Goal: Obtain resource: Download file/media

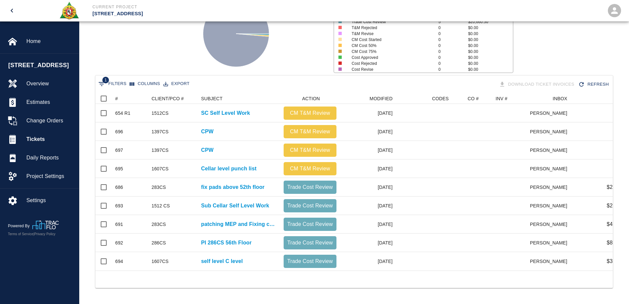
scroll to position [177, 513]
click at [34, 42] on span "Home" at bounding box center [49, 41] width 47 height 8
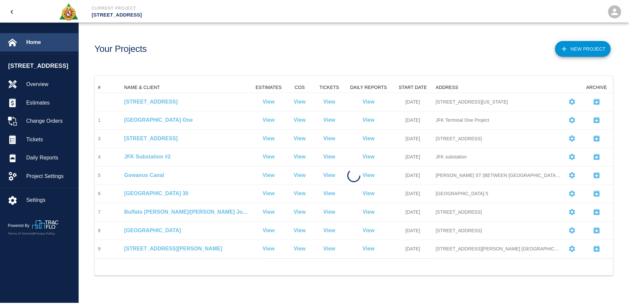
scroll to position [172, 518]
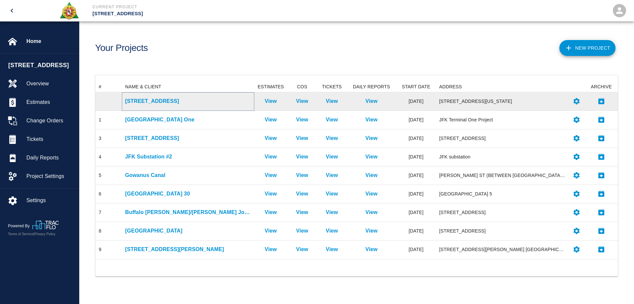
click at [137, 100] on p "[STREET_ADDRESS]" at bounding box center [188, 101] width 126 height 8
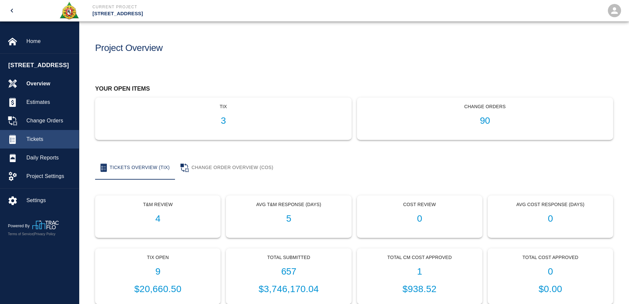
click at [40, 136] on span "Tickets" at bounding box center [49, 139] width 47 height 8
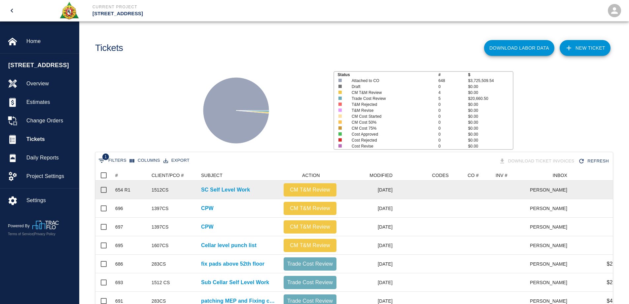
scroll to position [82, 0]
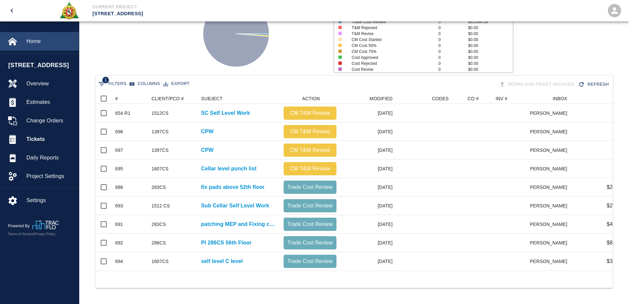
click at [36, 41] on span "Home" at bounding box center [49, 41] width 47 height 8
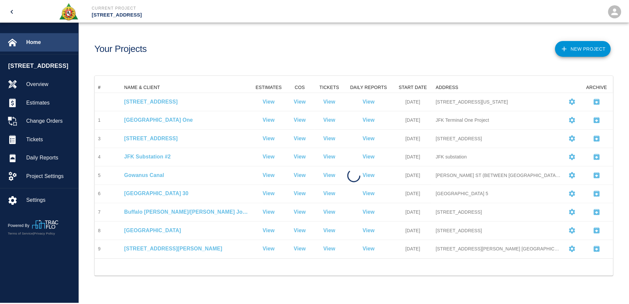
scroll to position [172, 518]
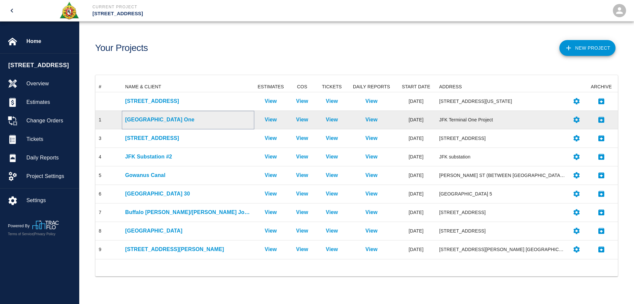
click at [160, 117] on p "[GEOGRAPHIC_DATA] One" at bounding box center [188, 120] width 126 height 8
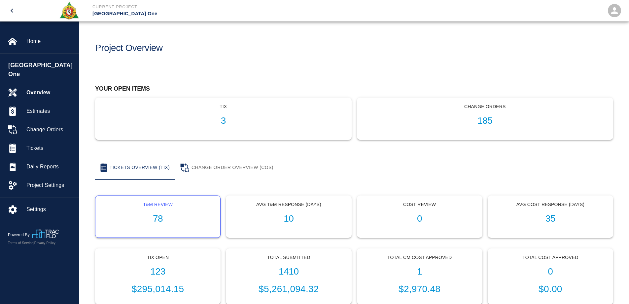
click at [159, 216] on h1 "78" at bounding box center [158, 218] width 114 height 11
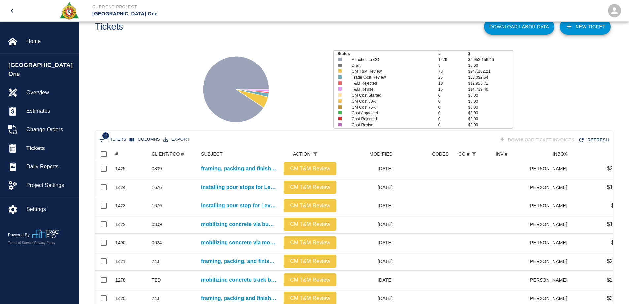
scroll to position [21, 0]
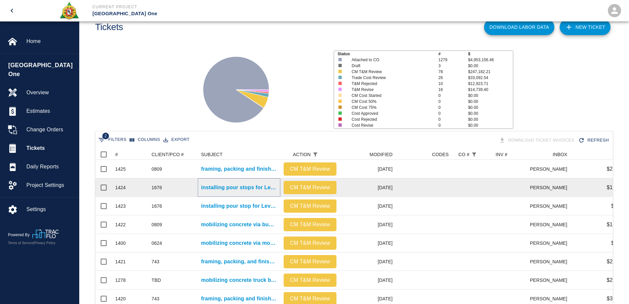
click at [240, 187] on p "installing pour stops for Level #3 ticket booth #2 pour 8.1." at bounding box center [239, 187] width 76 height 8
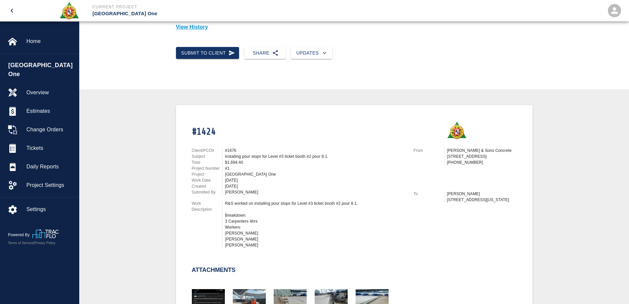
scroll to position [165, 0]
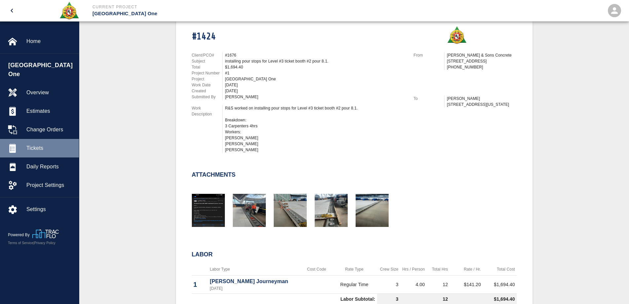
click at [34, 144] on span "Tickets" at bounding box center [49, 148] width 47 height 8
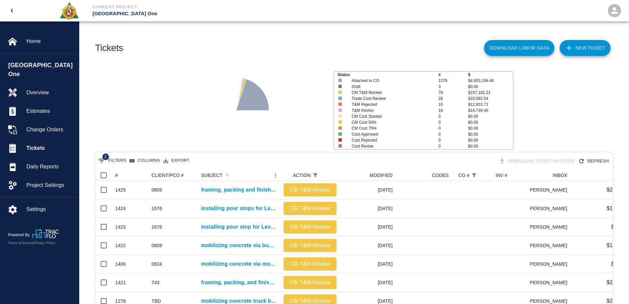
scroll to position [264, 0]
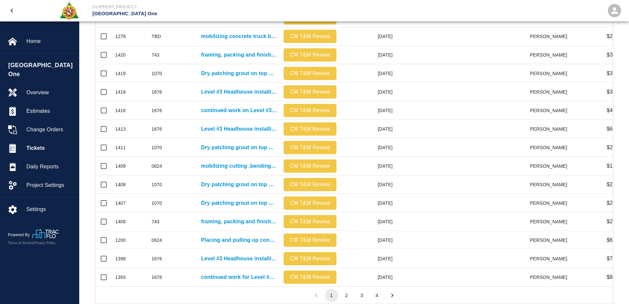
click at [345, 300] on button "2" at bounding box center [346, 294] width 13 height 13
click at [359, 299] on button "3" at bounding box center [361, 294] width 13 height 13
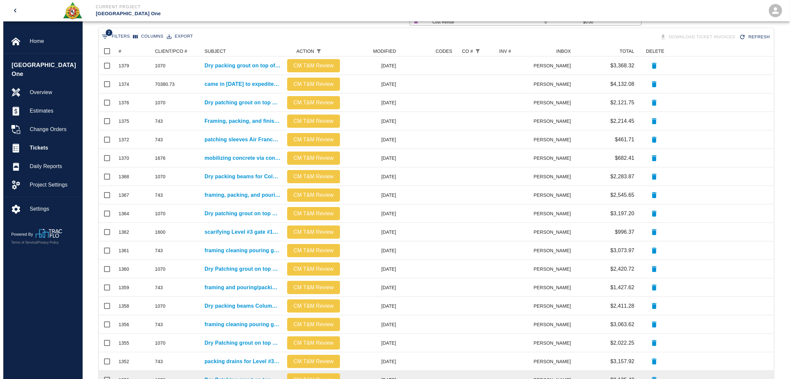
scroll to position [0, 0]
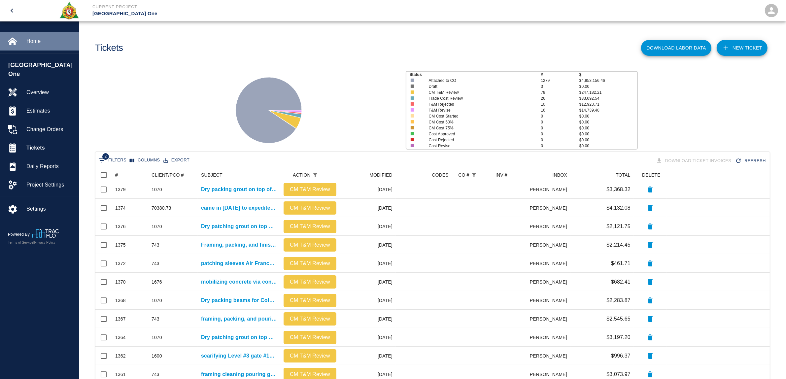
click at [35, 39] on span "Home" at bounding box center [49, 41] width 47 height 8
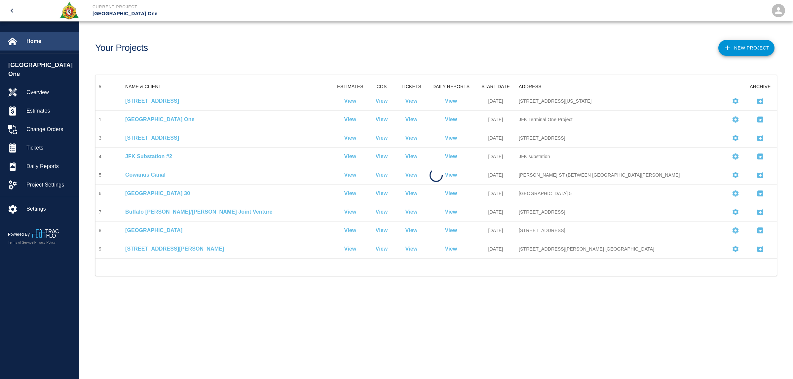
scroll to position [171, 674]
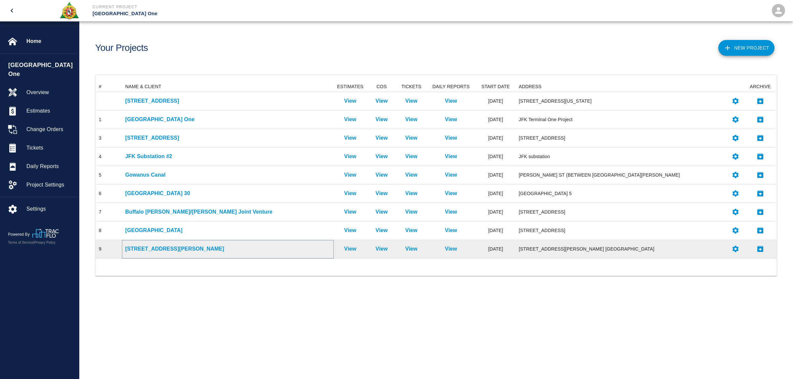
click at [163, 250] on p "[STREET_ADDRESS][PERSON_NAME]" at bounding box center [227, 249] width 205 height 8
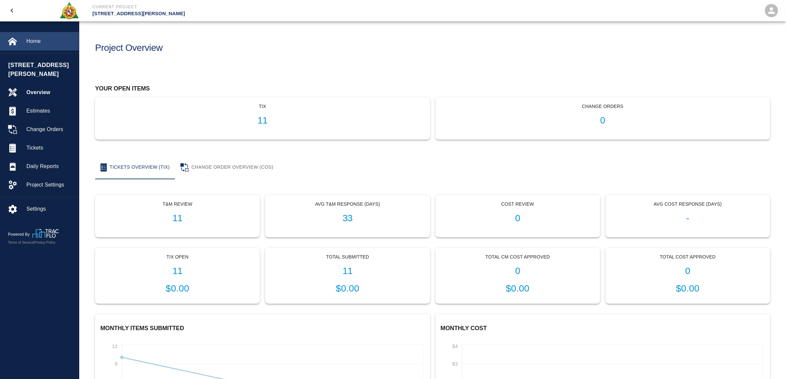
click at [37, 44] on span "Home" at bounding box center [49, 41] width 47 height 8
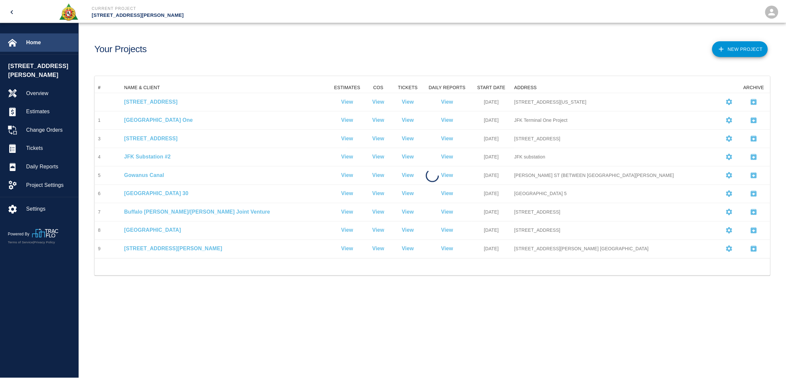
scroll to position [171, 674]
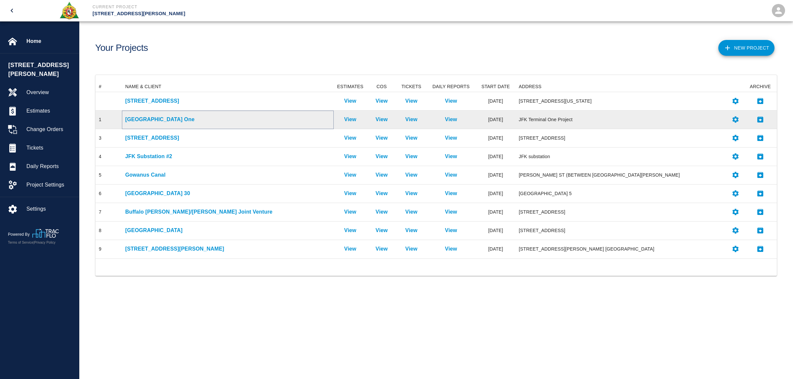
click at [162, 120] on p "[GEOGRAPHIC_DATA] One" at bounding box center [227, 120] width 205 height 8
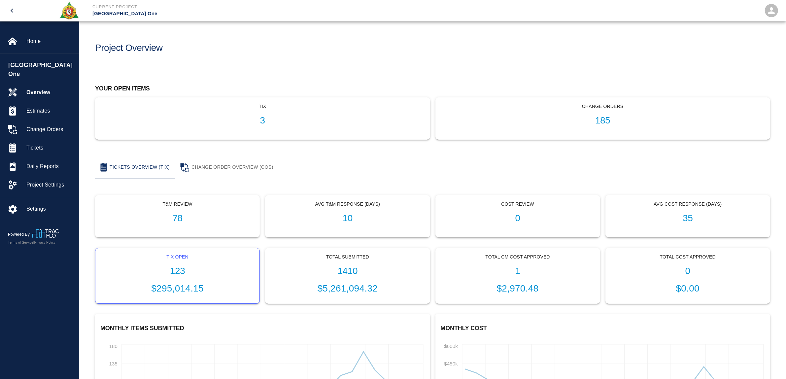
click at [182, 270] on h1 "123" at bounding box center [178, 271] width 154 height 11
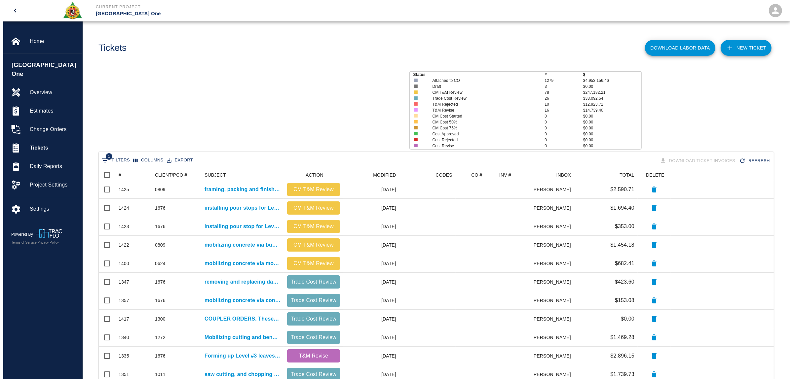
scroll to position [374, 668]
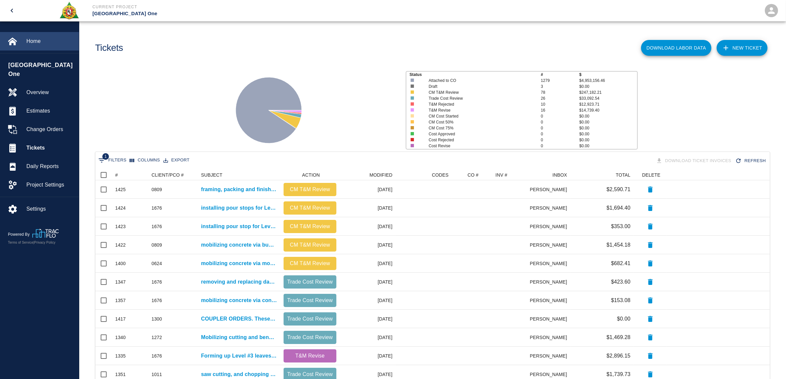
click at [38, 38] on span "Home" at bounding box center [49, 41] width 47 height 8
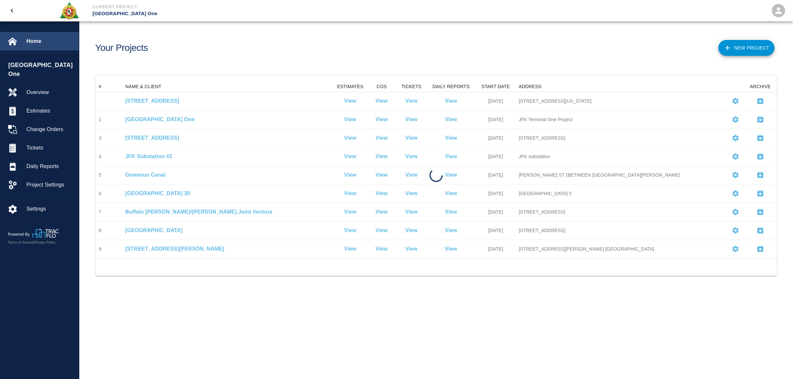
scroll to position [171, 674]
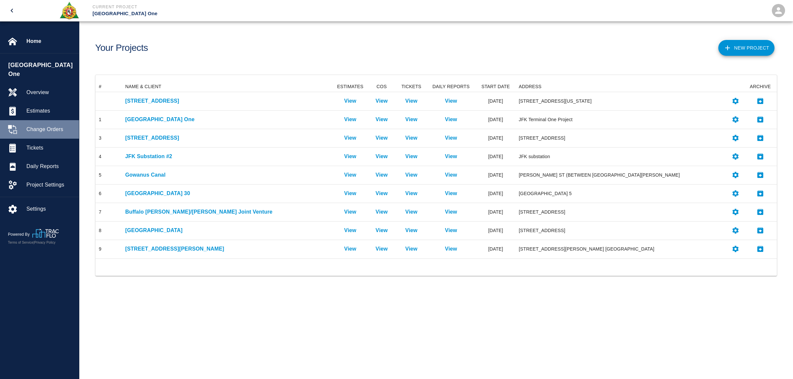
click at [37, 126] on span "Change Orders" at bounding box center [49, 130] width 47 height 8
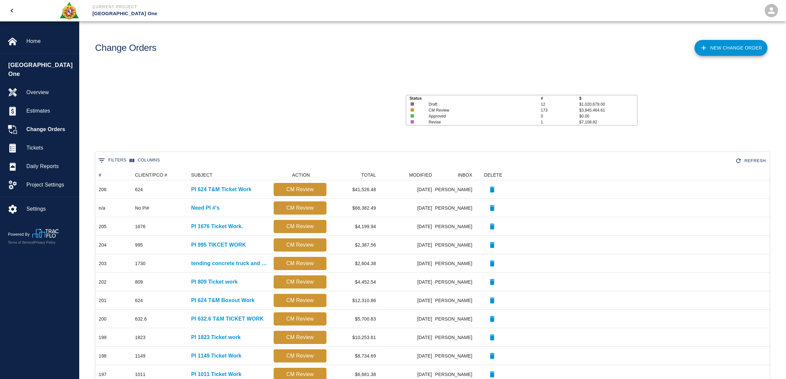
scroll to position [6, 7]
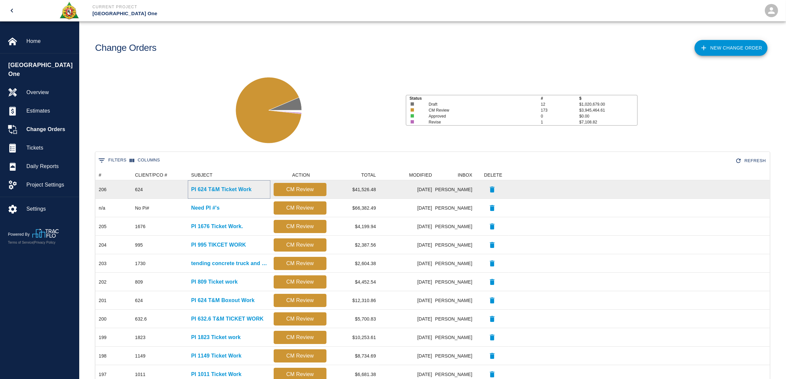
click at [228, 189] on p "PI 624 T&M Ticket Work" at bounding box center [221, 190] width 60 height 8
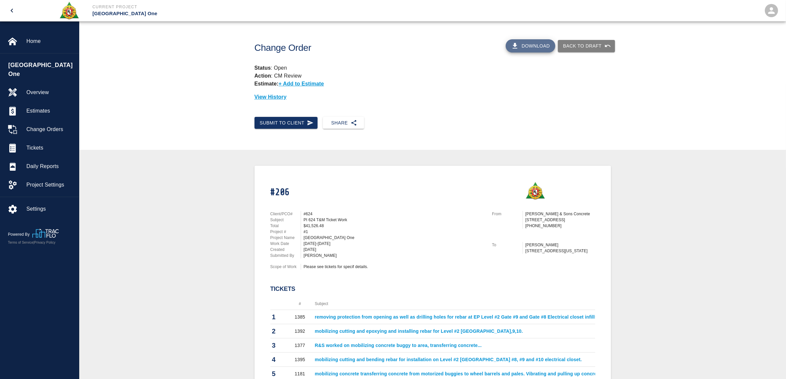
click at [532, 49] on button "Download" at bounding box center [531, 45] width 50 height 13
